Goal: Navigation & Orientation: Understand site structure

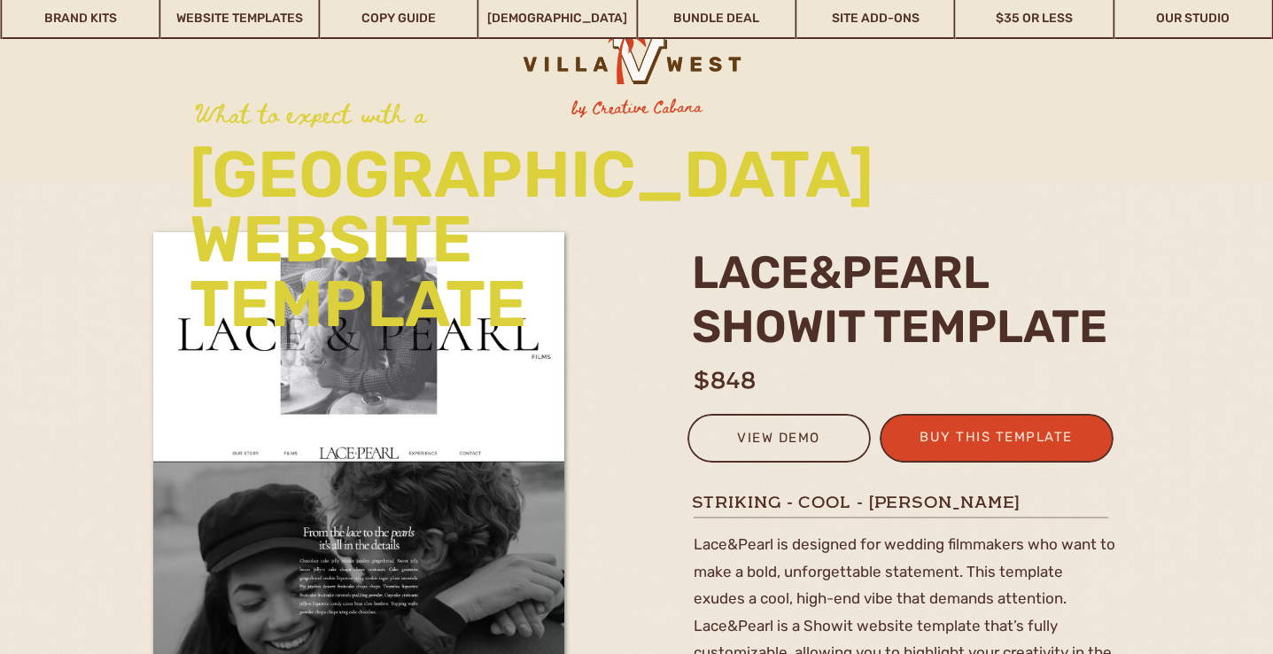
scroll to position [2883, 0]
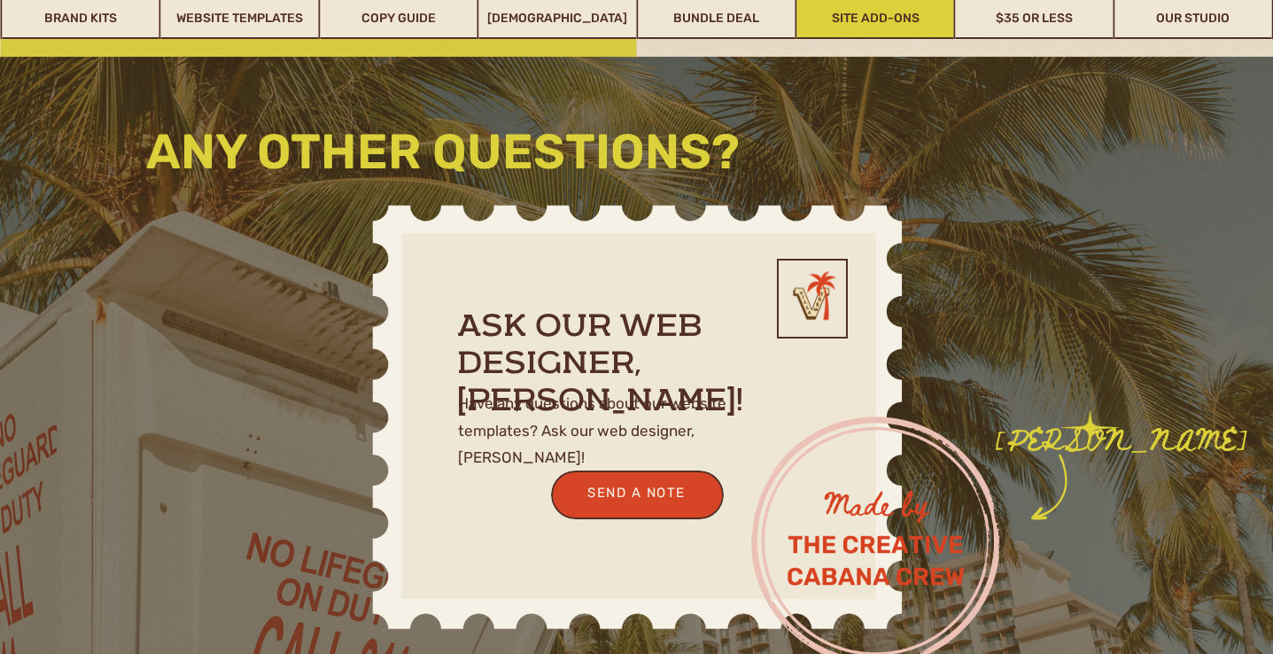
click at [862, 24] on link "Site Add-Ons" at bounding box center [875, 18] width 157 height 41
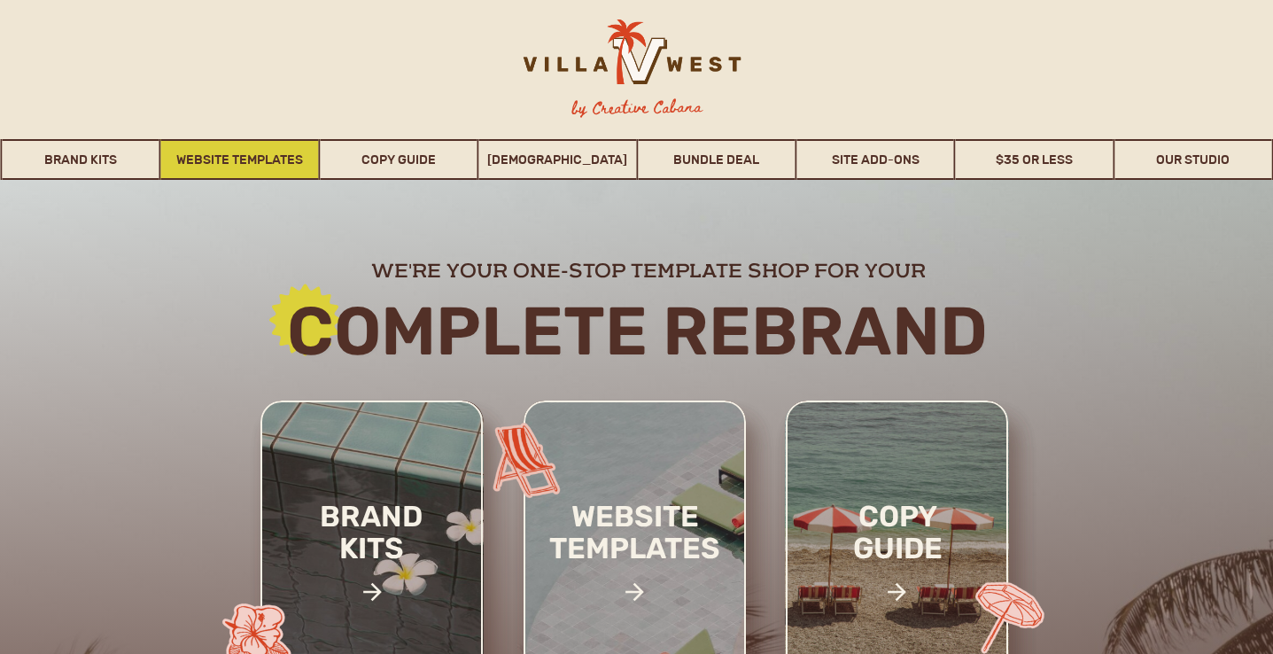
click at [241, 155] on link "Website Templates" at bounding box center [239, 159] width 157 height 41
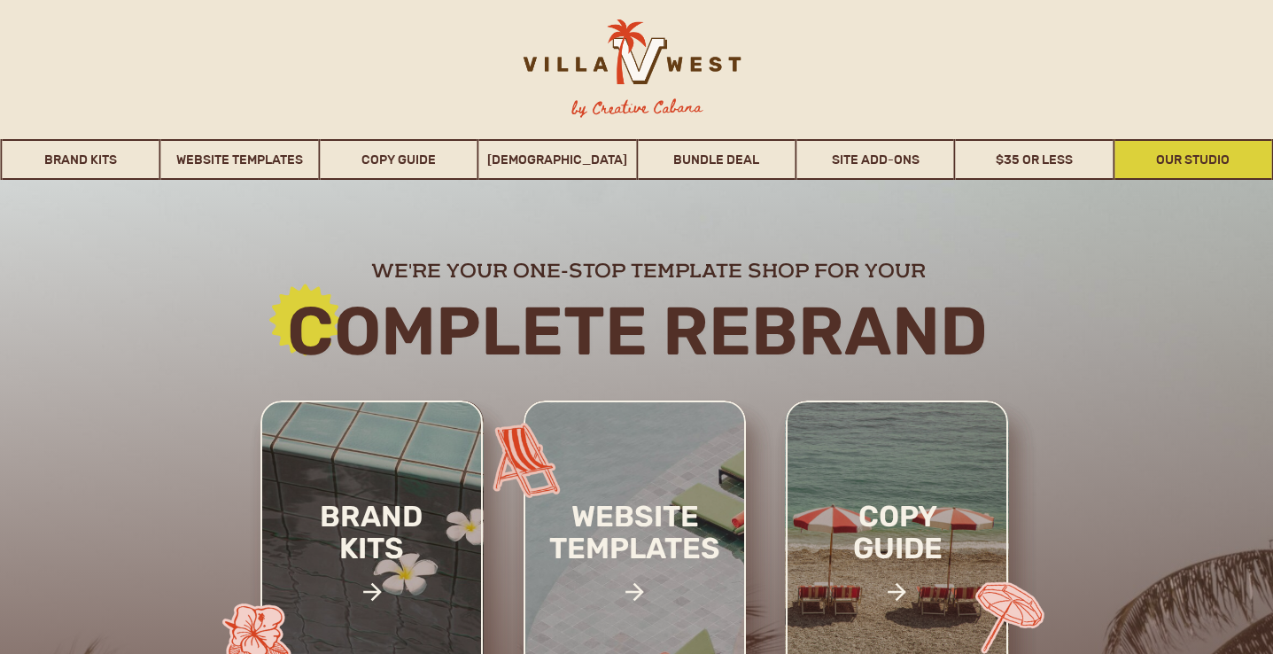
click at [1217, 175] on link "Our Studio" at bounding box center [1193, 159] width 157 height 41
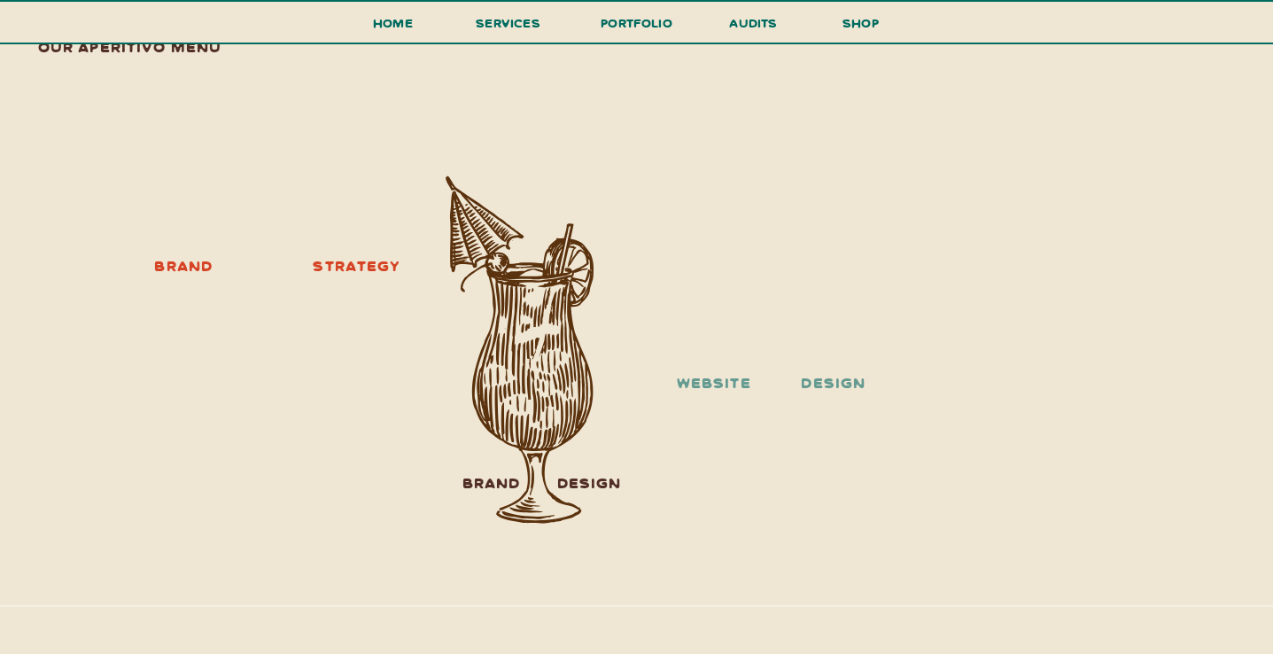
scroll to position [2122, 0]
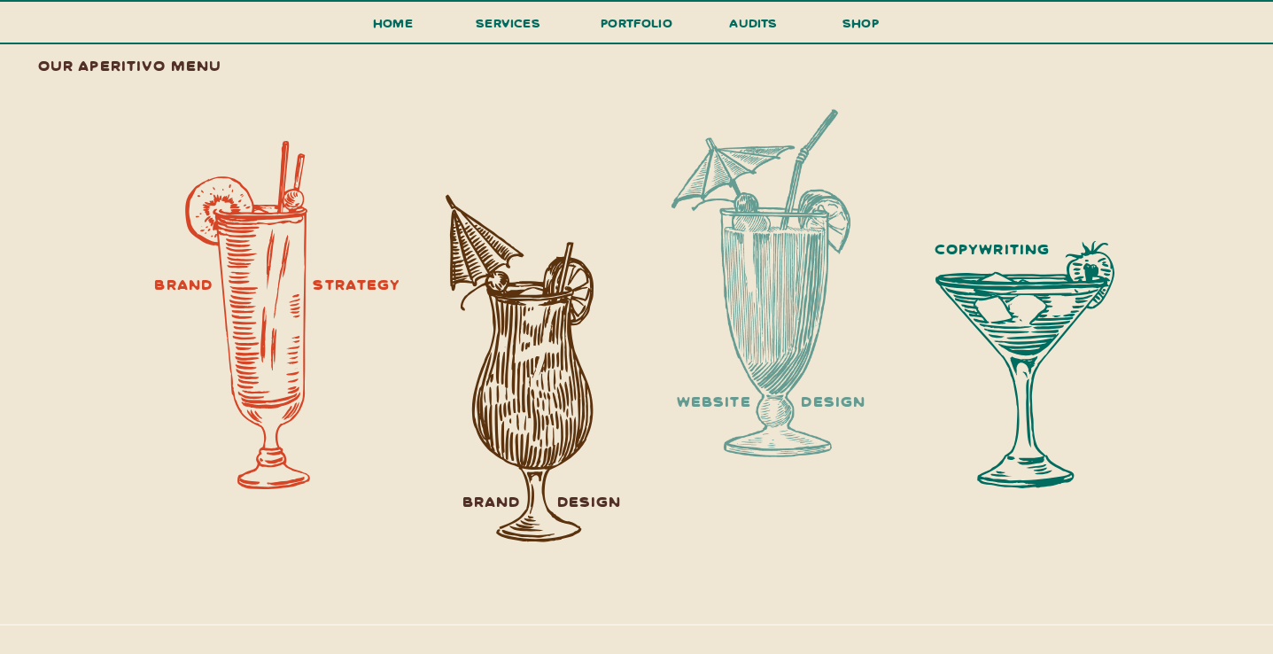
click at [559, 418] on div at bounding box center [519, 368] width 176 height 348
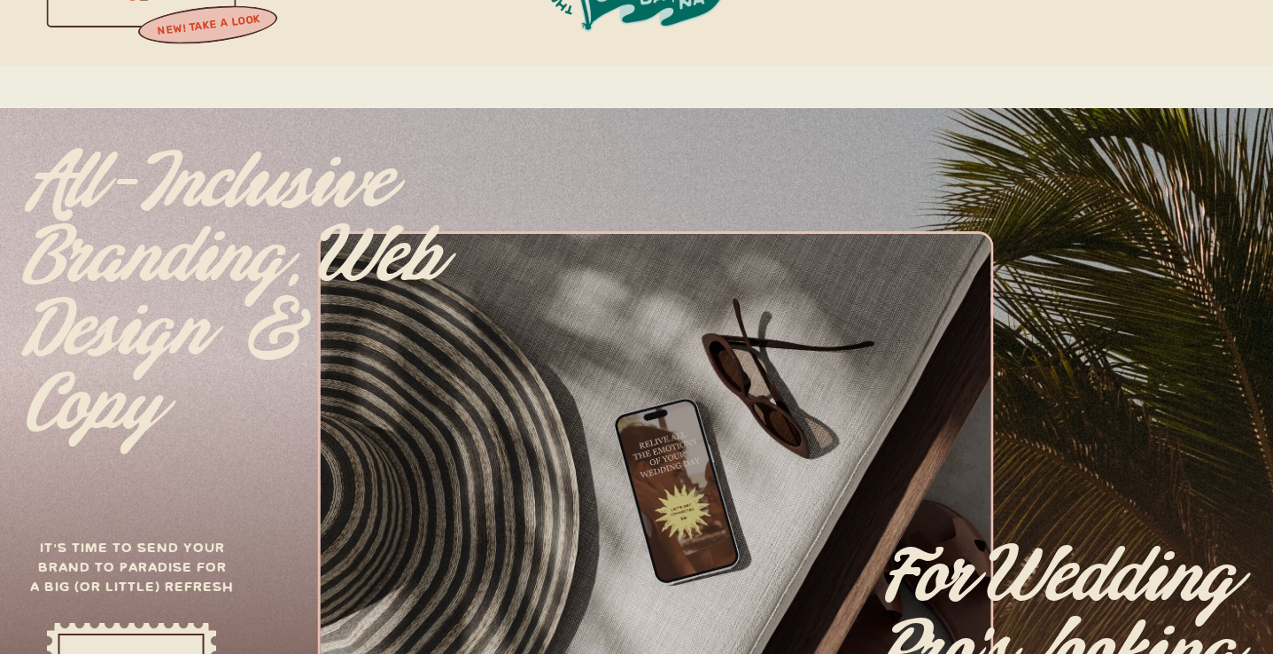
scroll to position [0, 0]
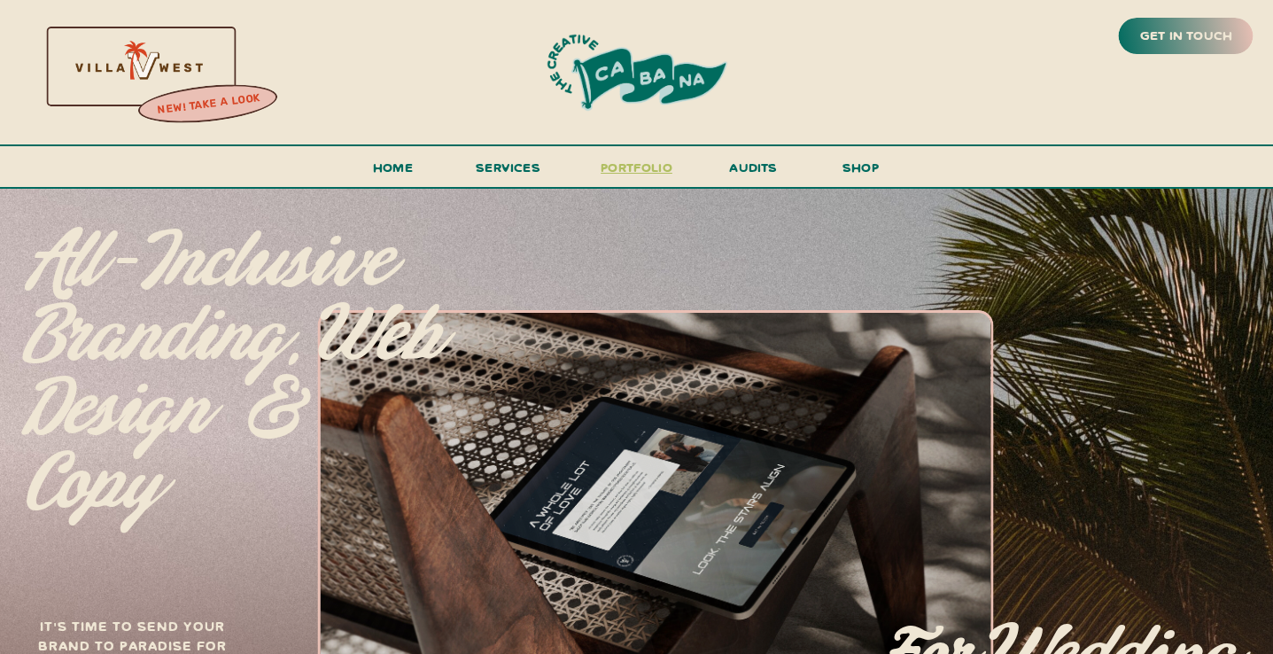
click at [636, 168] on h3 "portfolio" at bounding box center [636, 172] width 83 height 33
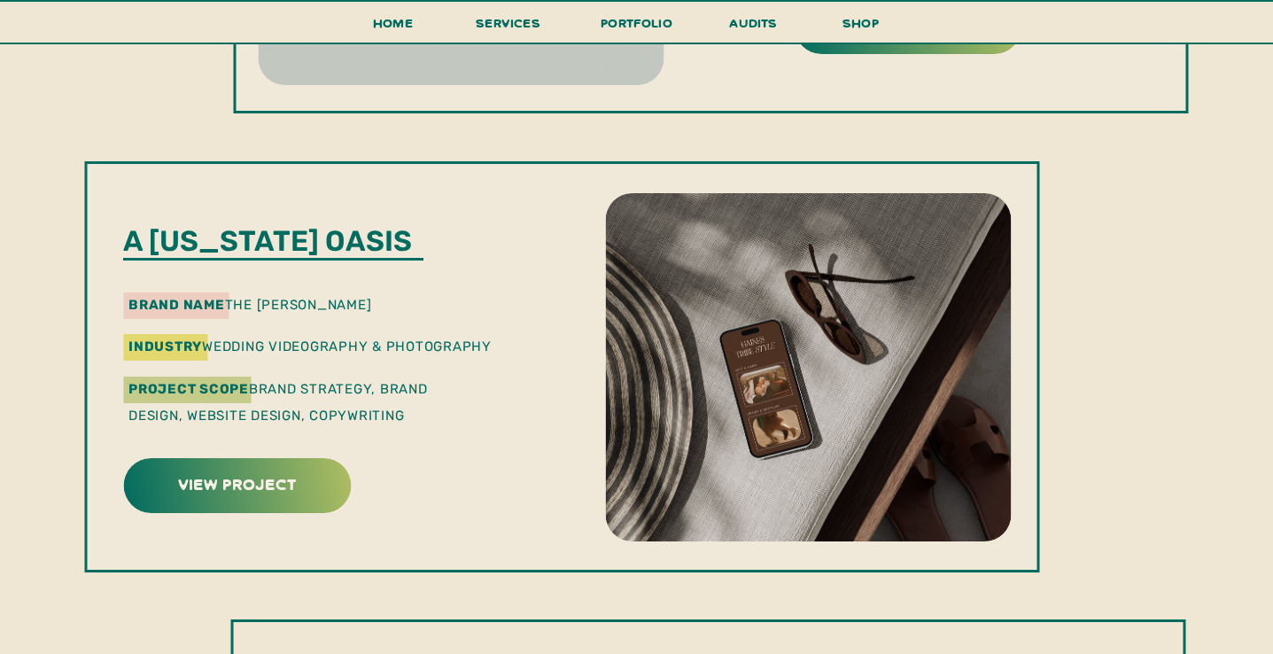
scroll to position [1326, 0]
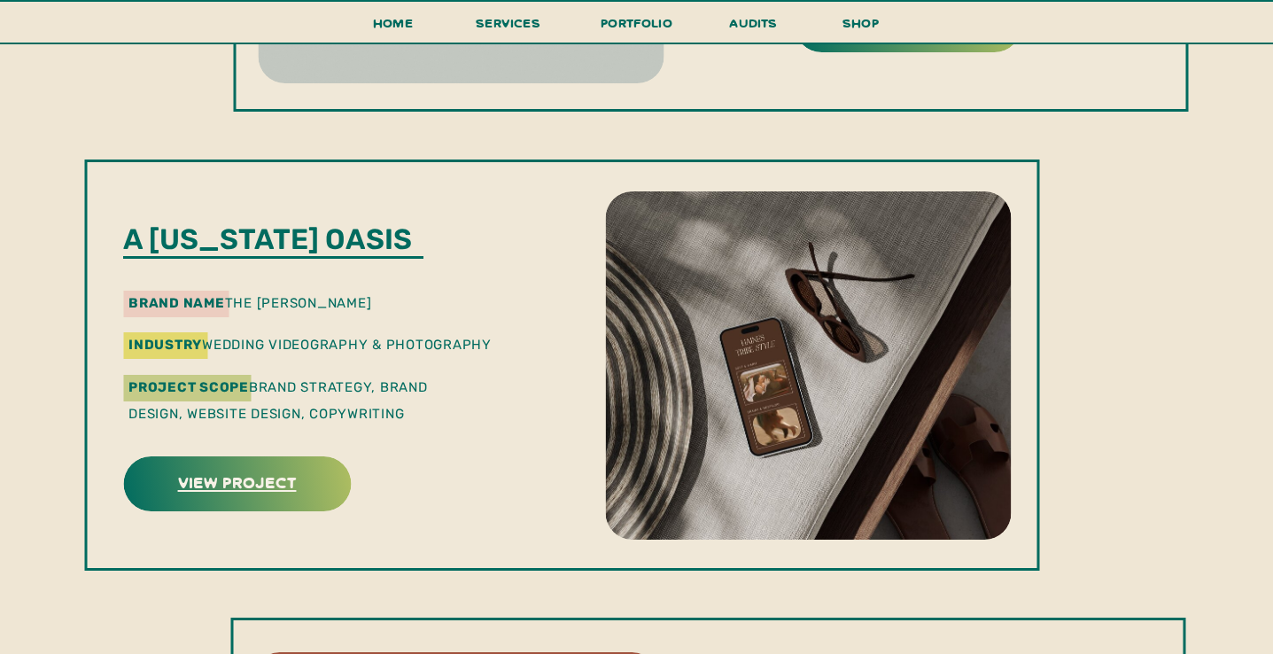
click at [259, 494] on h3 "view project" at bounding box center [237, 481] width 222 height 27
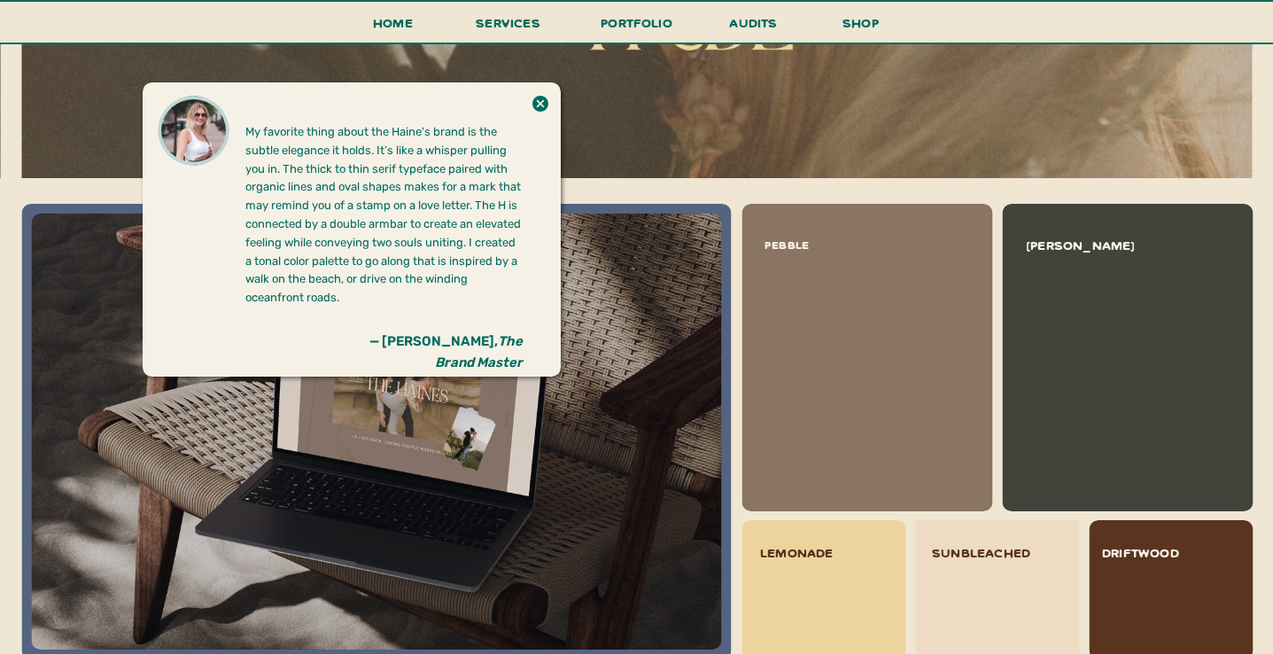
scroll to position [1696, 0]
click at [537, 104] on icon at bounding box center [541, 103] width 16 height 16
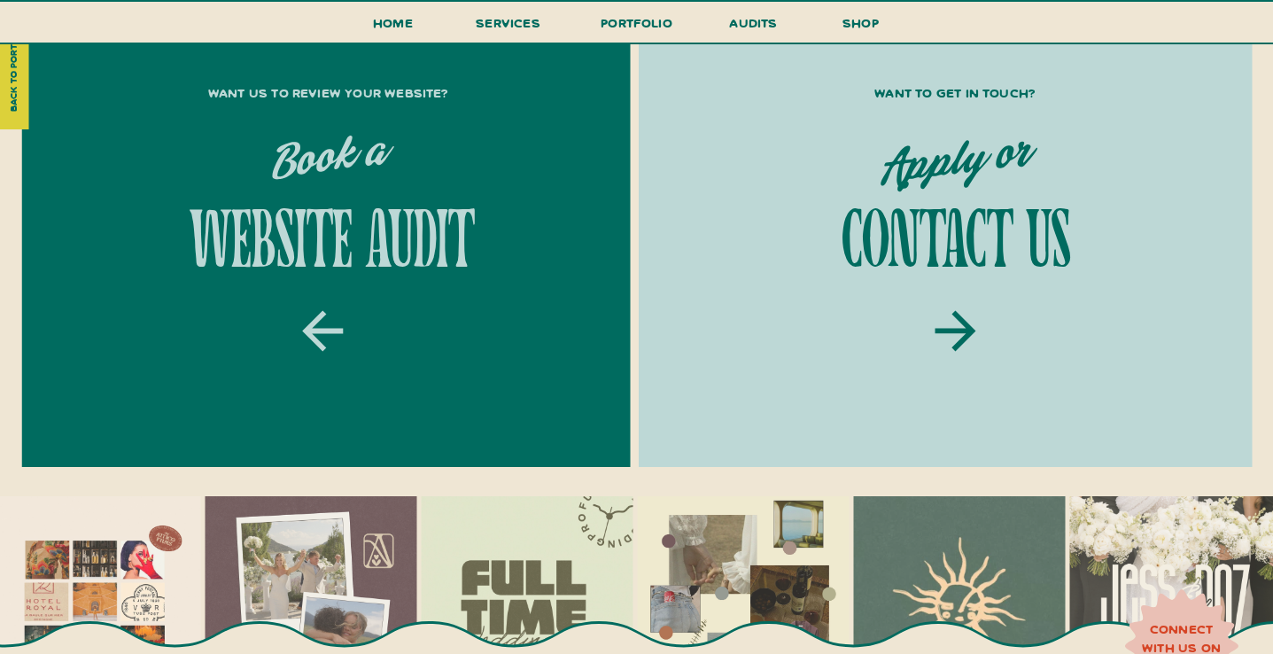
scroll to position [5580, 0]
